Goal: Transaction & Acquisition: Purchase product/service

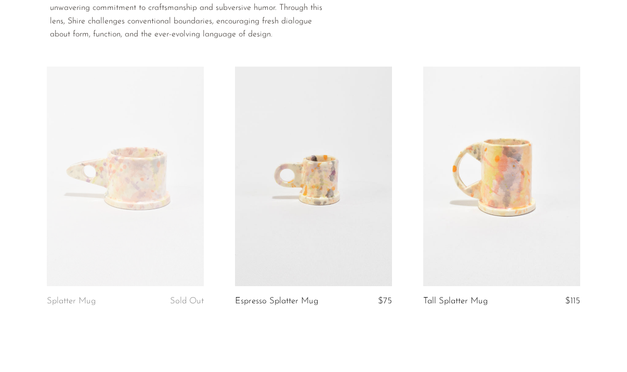
scroll to position [131, 0]
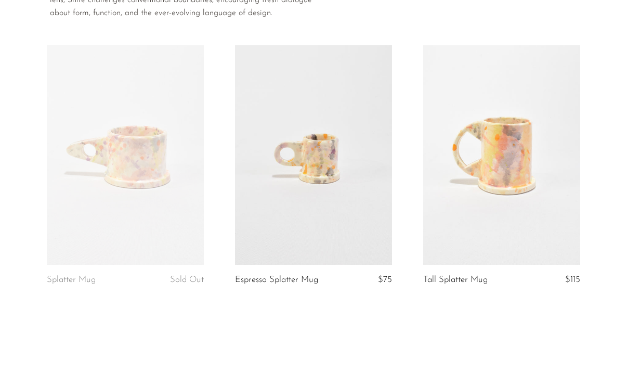
click at [157, 183] on link at bounding box center [125, 154] width 157 height 219
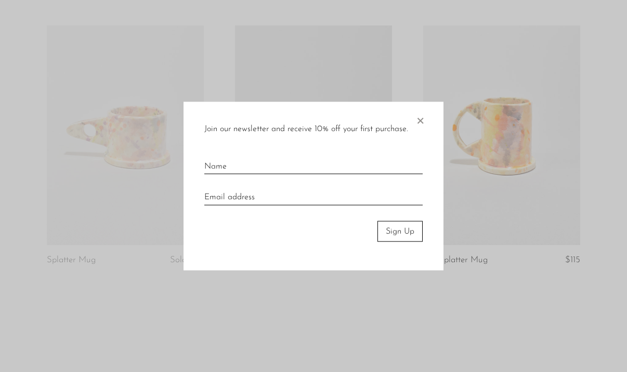
scroll to position [152, 0]
click at [419, 122] on span "×" at bounding box center [420, 117] width 10 height 33
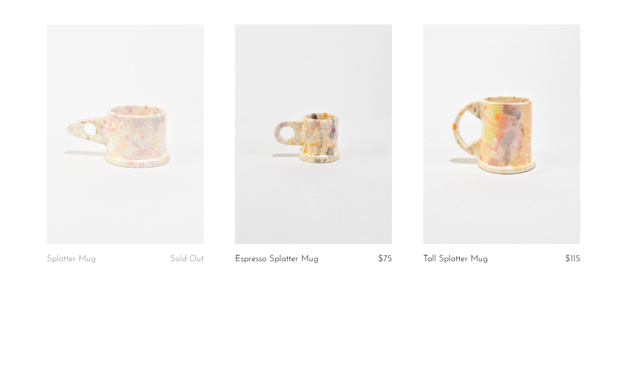
click at [489, 156] on link at bounding box center [501, 133] width 157 height 219
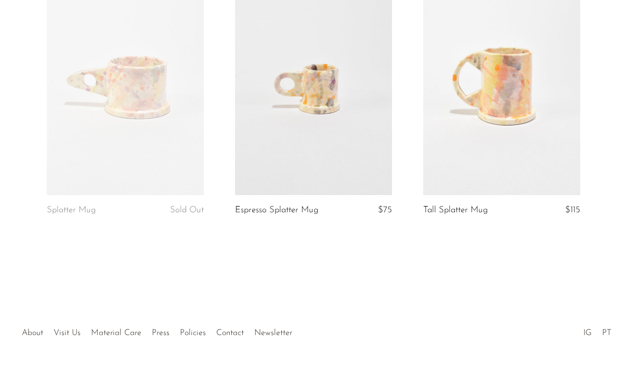
scroll to position [0, 0]
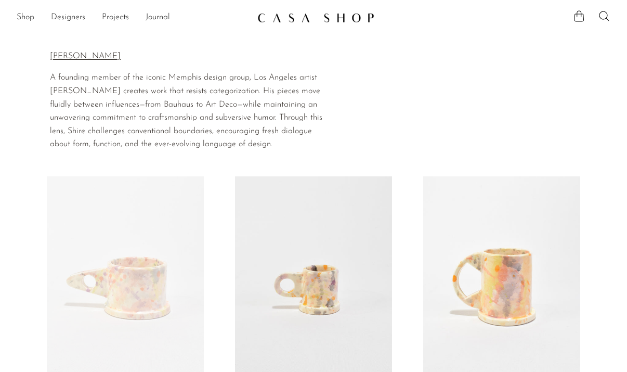
click at [67, 54] on p "[PERSON_NAME]" at bounding box center [191, 57] width 282 height 14
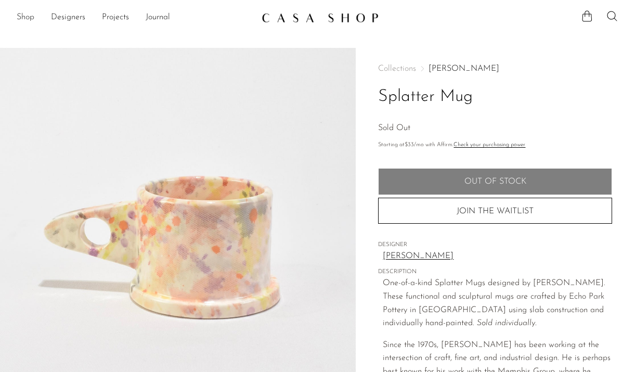
click at [32, 18] on link "Shop" at bounding box center [26, 18] width 18 height 14
